Goal: Task Accomplishment & Management: Use online tool/utility

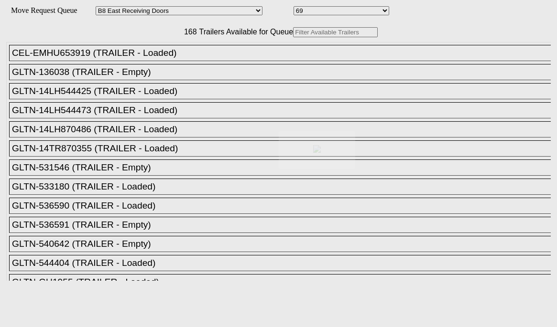
select select "536"
select select "8237"
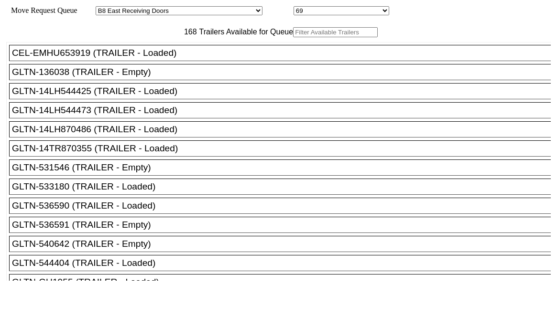
drag, startPoint x: 0, startPoint y: 0, endPoint x: 165, endPoint y: 56, distance: 174.7
click at [293, 37] on input "text" at bounding box center [335, 32] width 85 height 10
paste input "HLBU1536501"
type input "HLBU1536501"
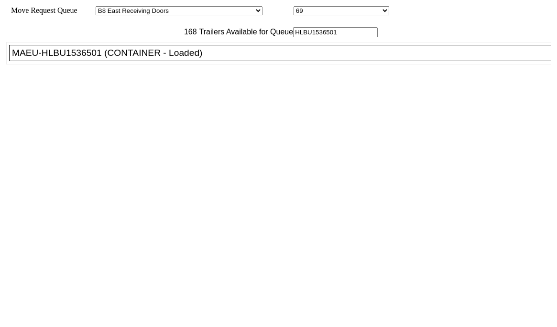
click at [151, 58] on div "MAEU-HLBU1536501 (CONTAINER - Loaded)" at bounding box center [284, 53] width 544 height 11
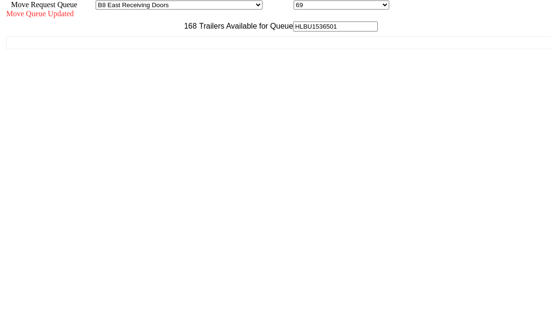
scroll to position [9, 0]
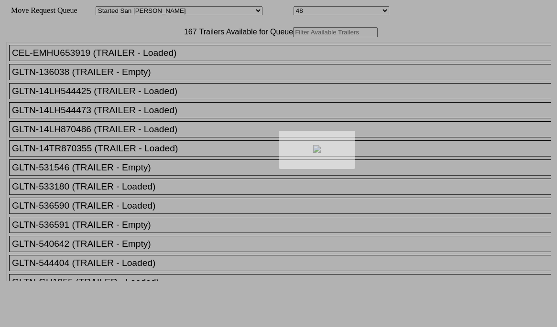
click at [178, 48] on div at bounding box center [278, 163] width 557 height 327
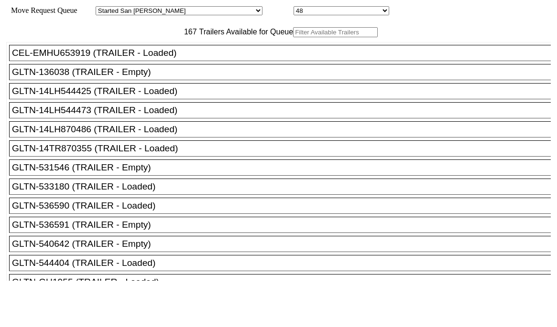
click at [293, 37] on input "text" at bounding box center [335, 32] width 85 height 10
paste input "MRKU0076340"
type input "MRKU0076340"
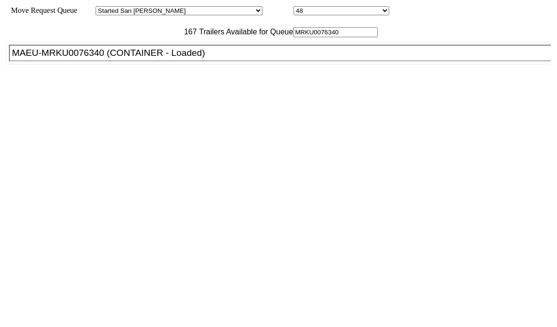
click at [164, 61] on li "MAEU-MRKU0076340 (CONTAINER - Loaded)" at bounding box center [284, 53] width 550 height 16
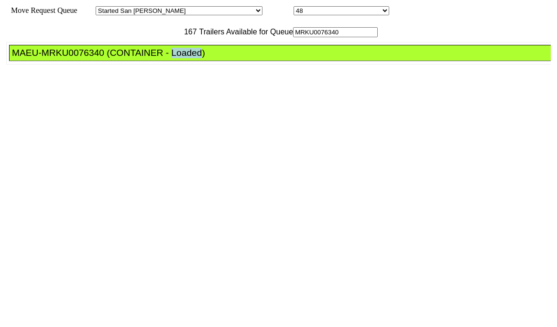
click at [164, 61] on li "MAEU-MRKU0076340 (CONTAINER - Loaded)" at bounding box center [284, 53] width 550 height 16
